Goal: Check status: Check status

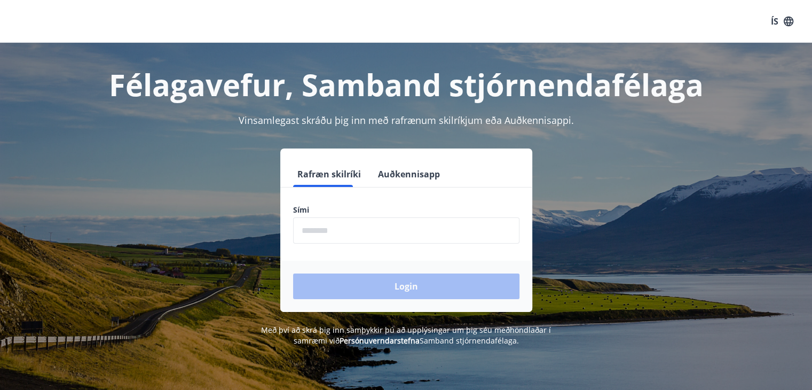
click at [327, 238] on input "phone" at bounding box center [406, 230] width 226 height 26
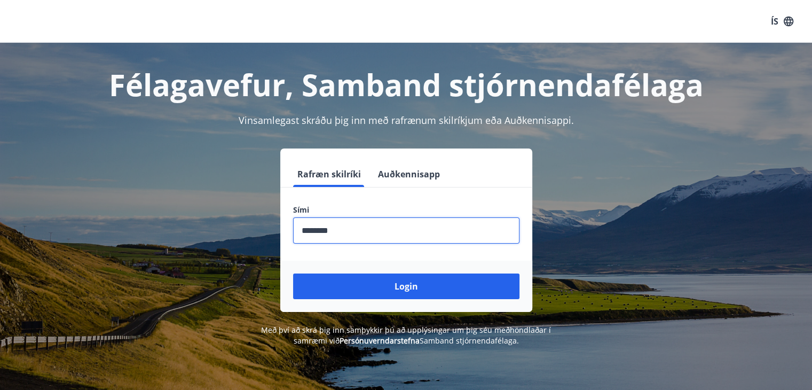
type input "********"
click at [293, 273] on button "Login" at bounding box center [406, 286] width 226 height 26
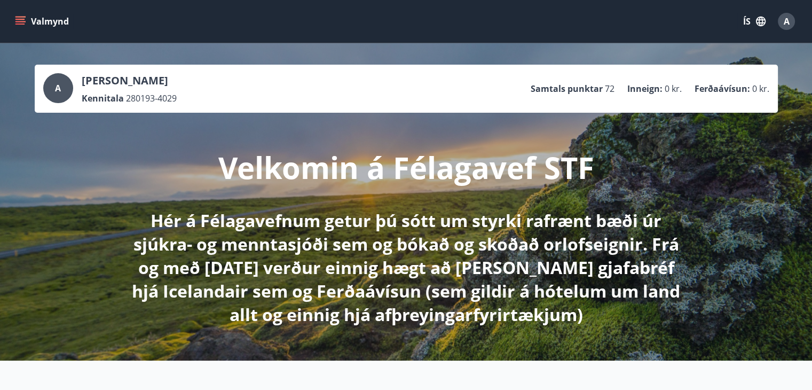
click at [28, 21] on button "Valmynd" at bounding box center [43, 21] width 60 height 19
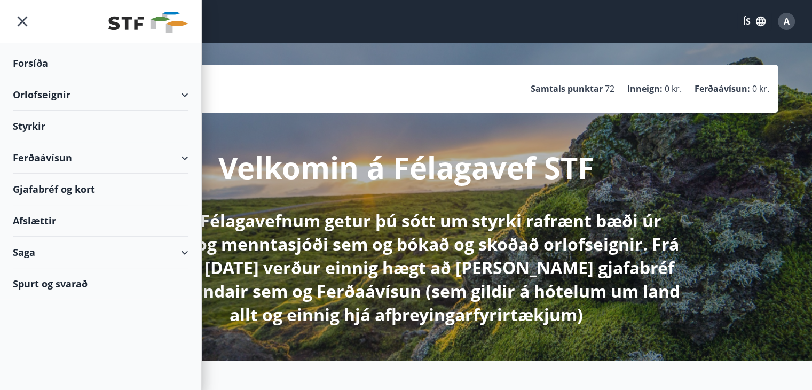
click at [75, 93] on div "Orlofseignir" at bounding box center [101, 95] width 176 height 32
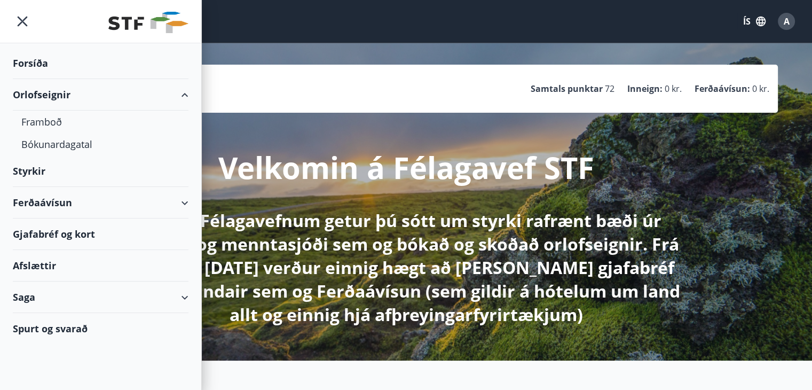
click at [75, 93] on div "Orlofseignir" at bounding box center [101, 95] width 176 height 32
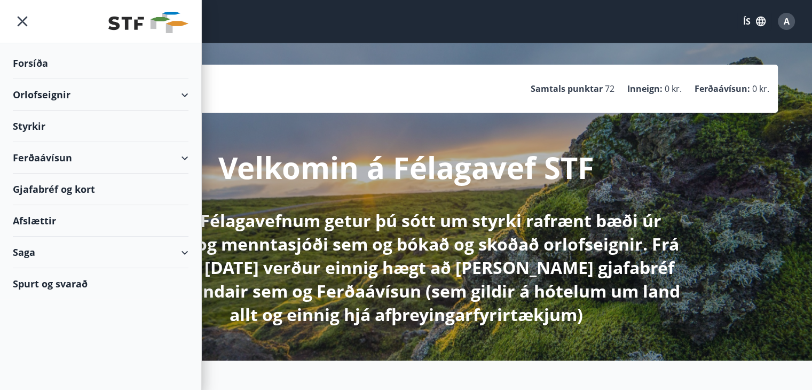
click at [51, 79] on div "Styrkir" at bounding box center [101, 64] width 176 height 32
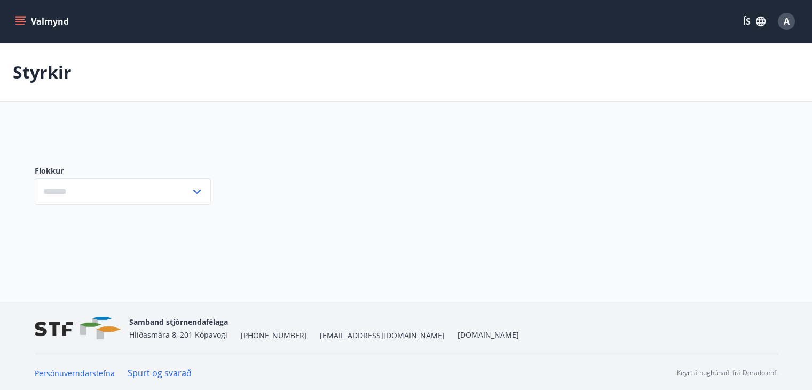
type input "***"
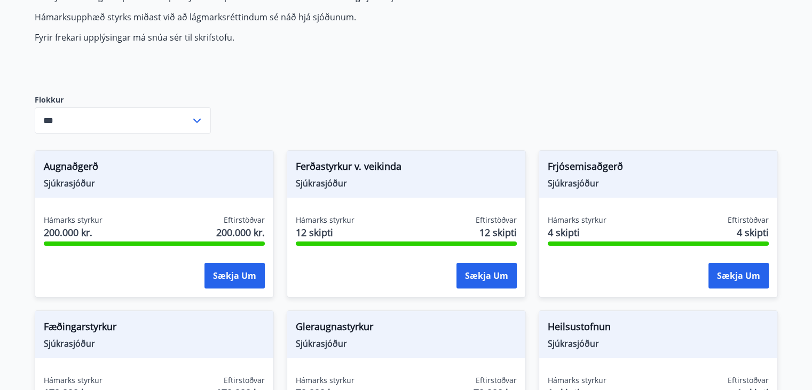
scroll to position [374, 0]
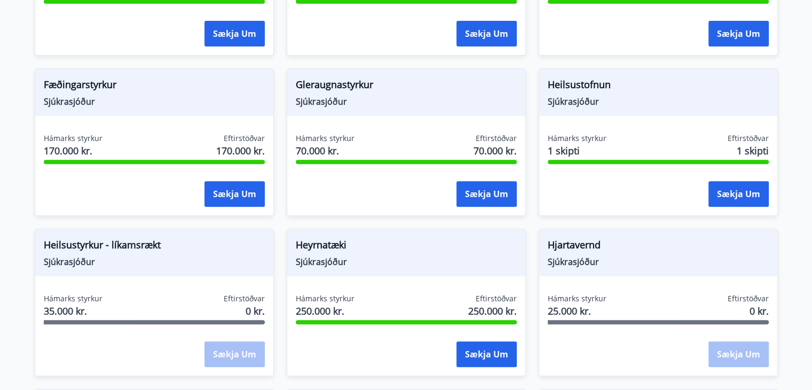
click at [235, 347] on div "Sækja um" at bounding box center [235, 354] width 60 height 27
click at [142, 248] on span "Heilsustyrkur - líkamsrækt" at bounding box center [154, 247] width 221 height 18
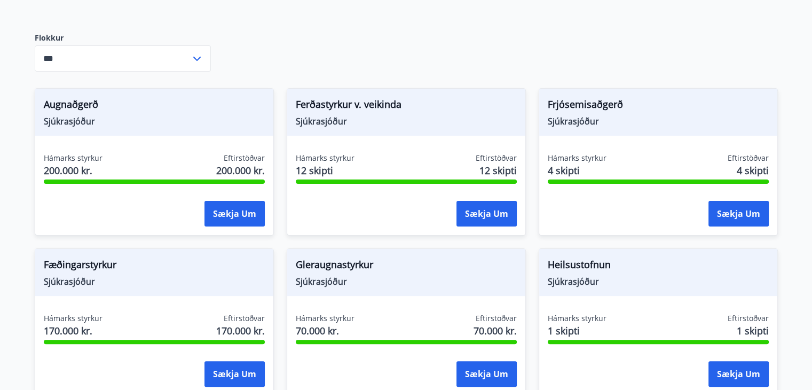
scroll to position [0, 0]
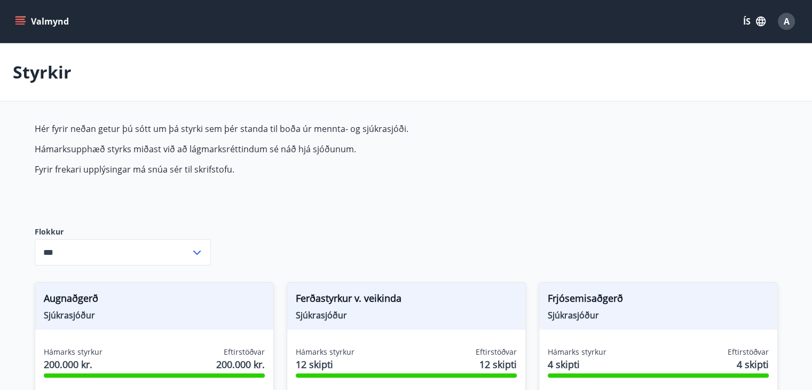
click at [37, 19] on button "Valmynd" at bounding box center [43, 21] width 60 height 19
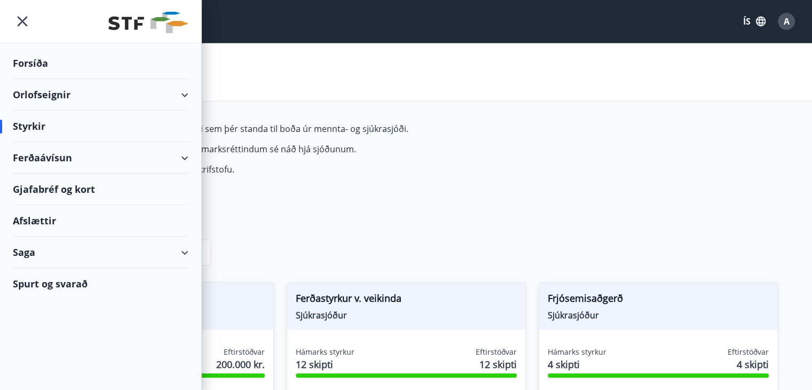
click at [49, 252] on div "Saga" at bounding box center [101, 253] width 176 height 32
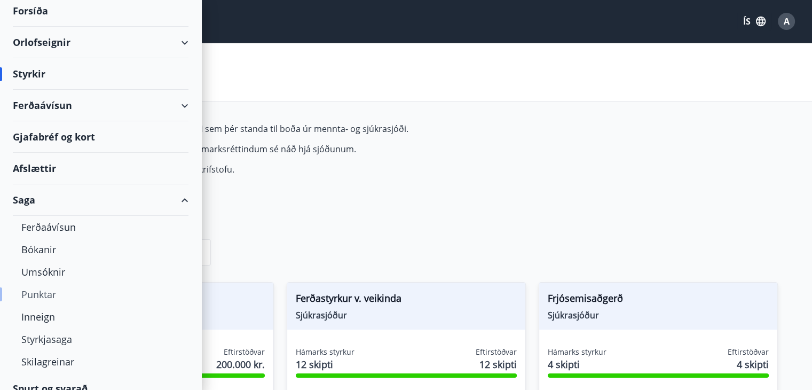
scroll to position [66, 0]
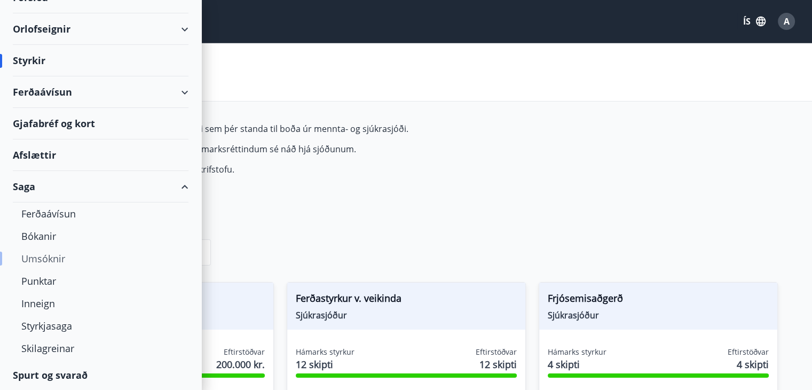
click at [62, 258] on div "Umsóknir" at bounding box center [100, 258] width 159 height 22
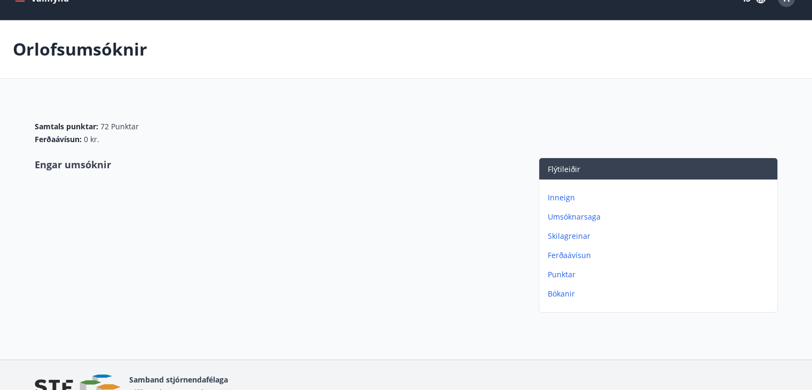
scroll to position [82, 0]
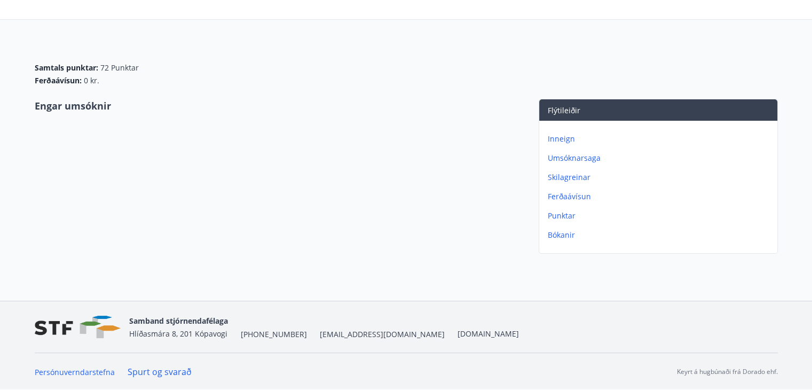
click at [570, 159] on p "Umsóknarsaga" at bounding box center [660, 158] width 225 height 11
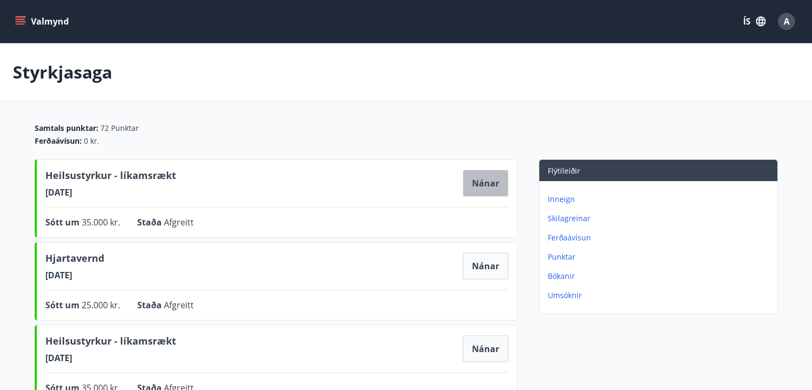
click at [491, 184] on button "Nánar" at bounding box center [485, 183] width 45 height 27
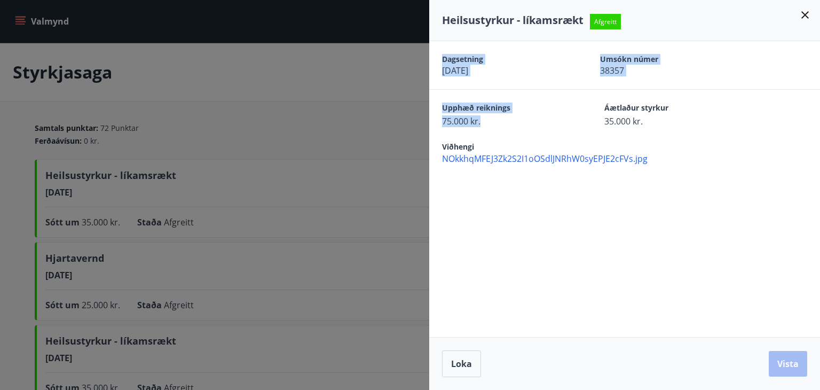
drag, startPoint x: 483, startPoint y: 122, endPoint x: 433, endPoint y: 55, distance: 83.6
click at [433, 55] on div "Dagsetning 20.01.2025 Umsókn númer 38357 Upphæð reiknings 75.000 kr. Áætlaður s…" at bounding box center [624, 102] width 391 height 123
click at [528, 160] on span "NOkkhqMFEJ3Zk2S2I1oOSdlJNRhW0syEPJE2cFVs.jpg" at bounding box center [631, 159] width 378 height 12
click at [610, 159] on span "NOkkhqMFEJ3Zk2S2I1oOSdlJNRhW0syEPJE2cFVs.jpg" at bounding box center [631, 159] width 378 height 12
click at [807, 14] on icon at bounding box center [805, 15] width 13 height 13
